Goal: Go to known website: Access a specific website the user already knows

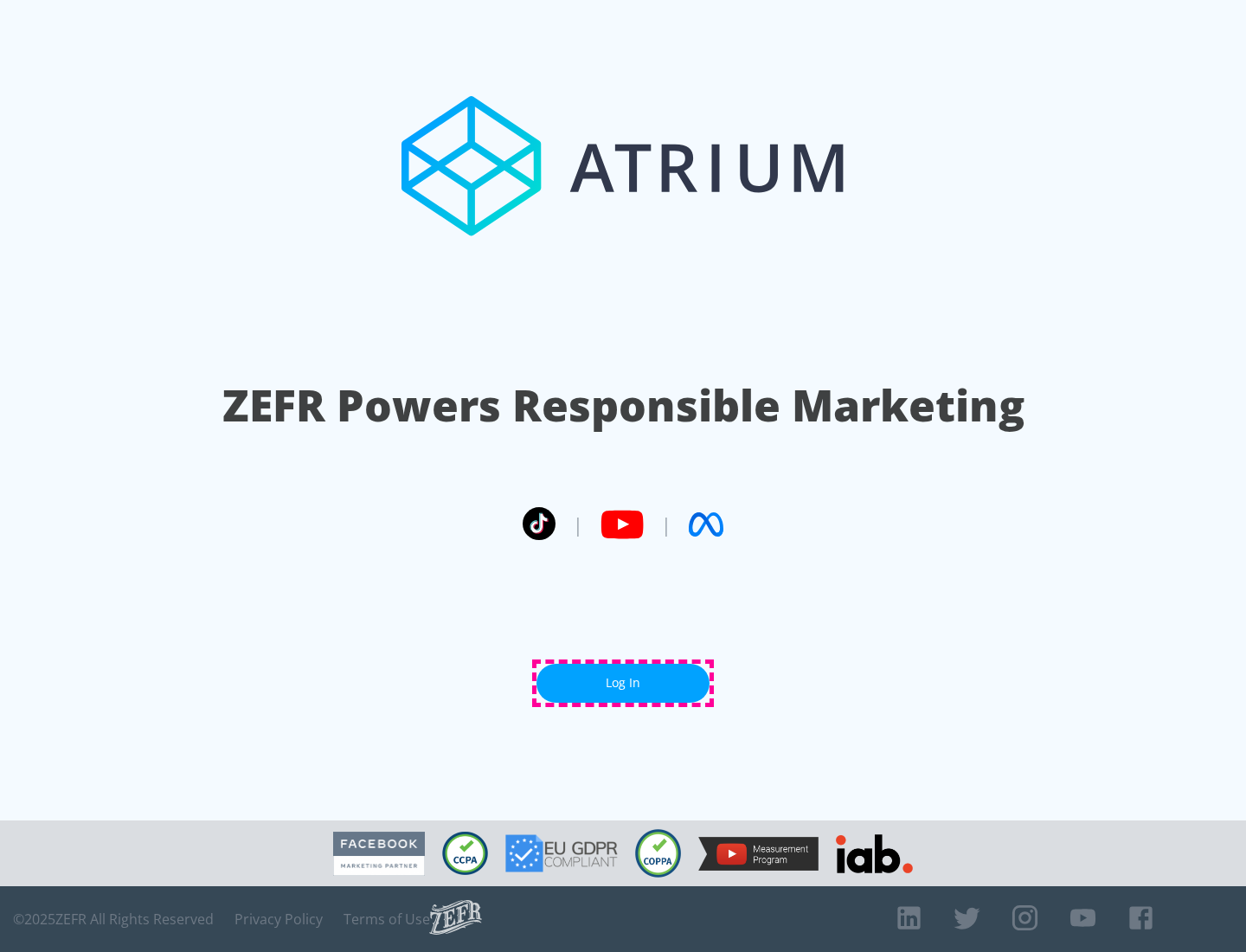
click at [623, 682] on link "Log In" at bounding box center [623, 683] width 173 height 39
